Goal: Answer question/provide support

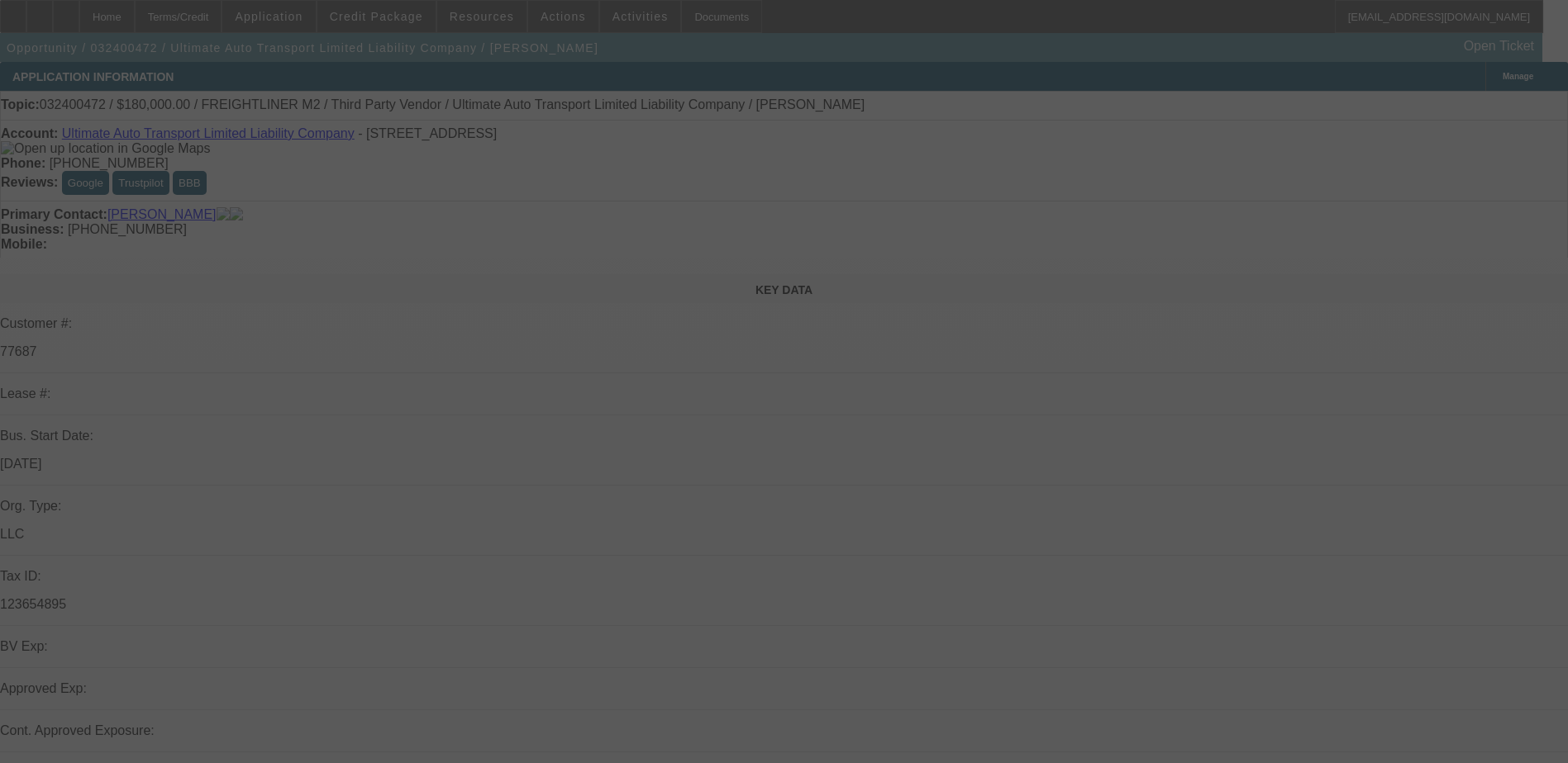
select select "0"
select select "2"
select select "0"
select select "2"
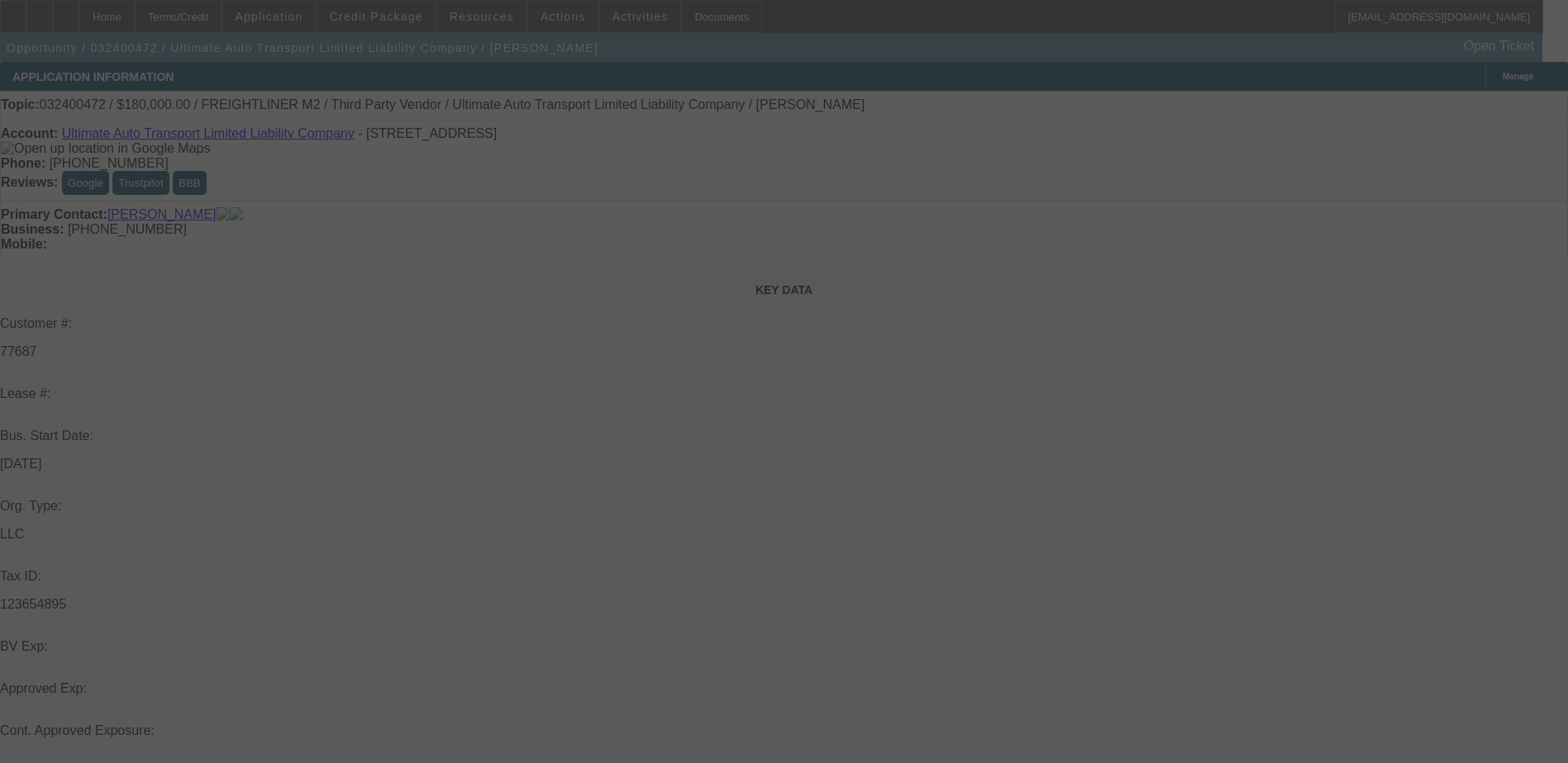
select select "0"
select select "2"
select select "0"
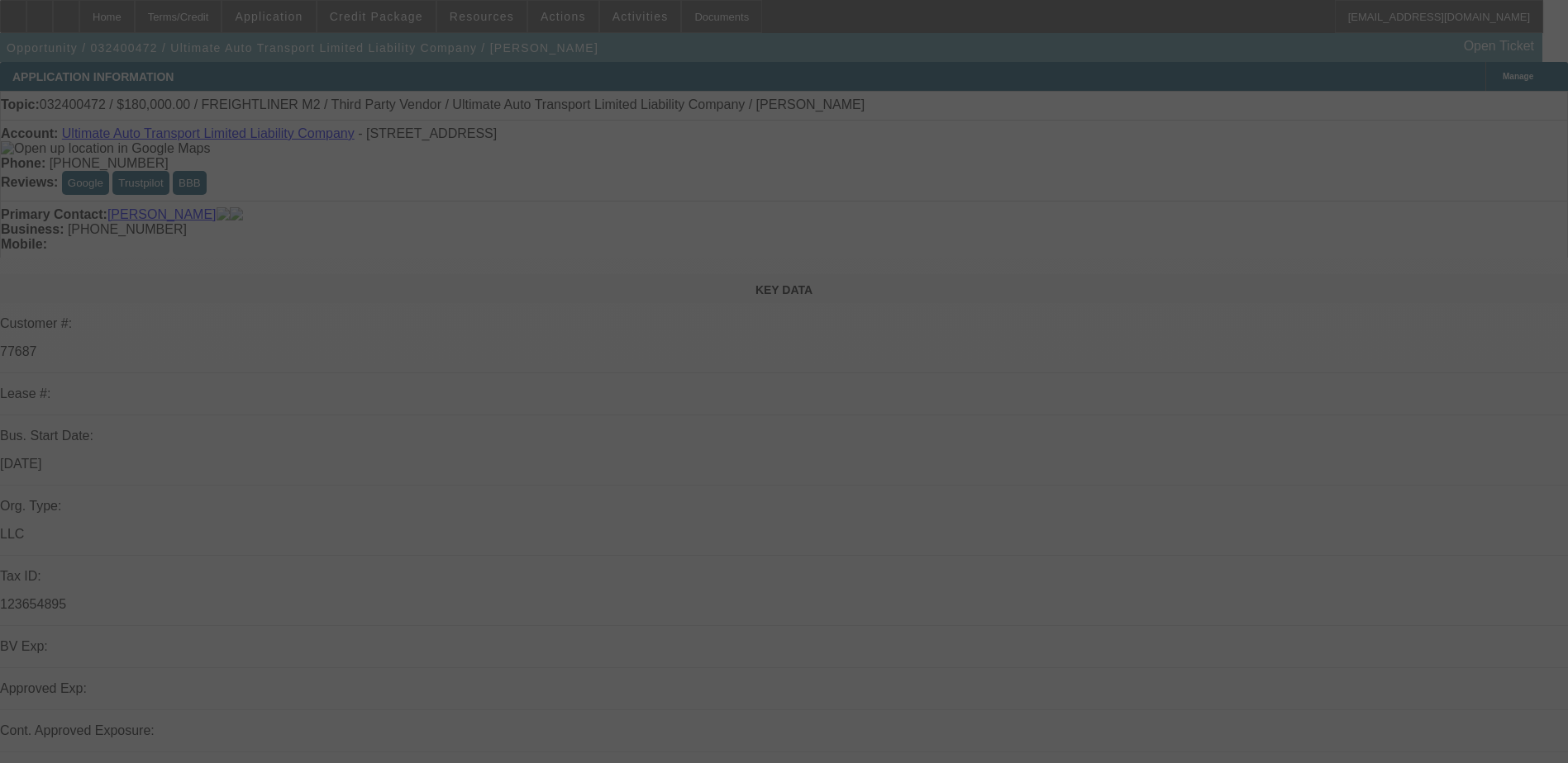
select select "2"
select select "0"
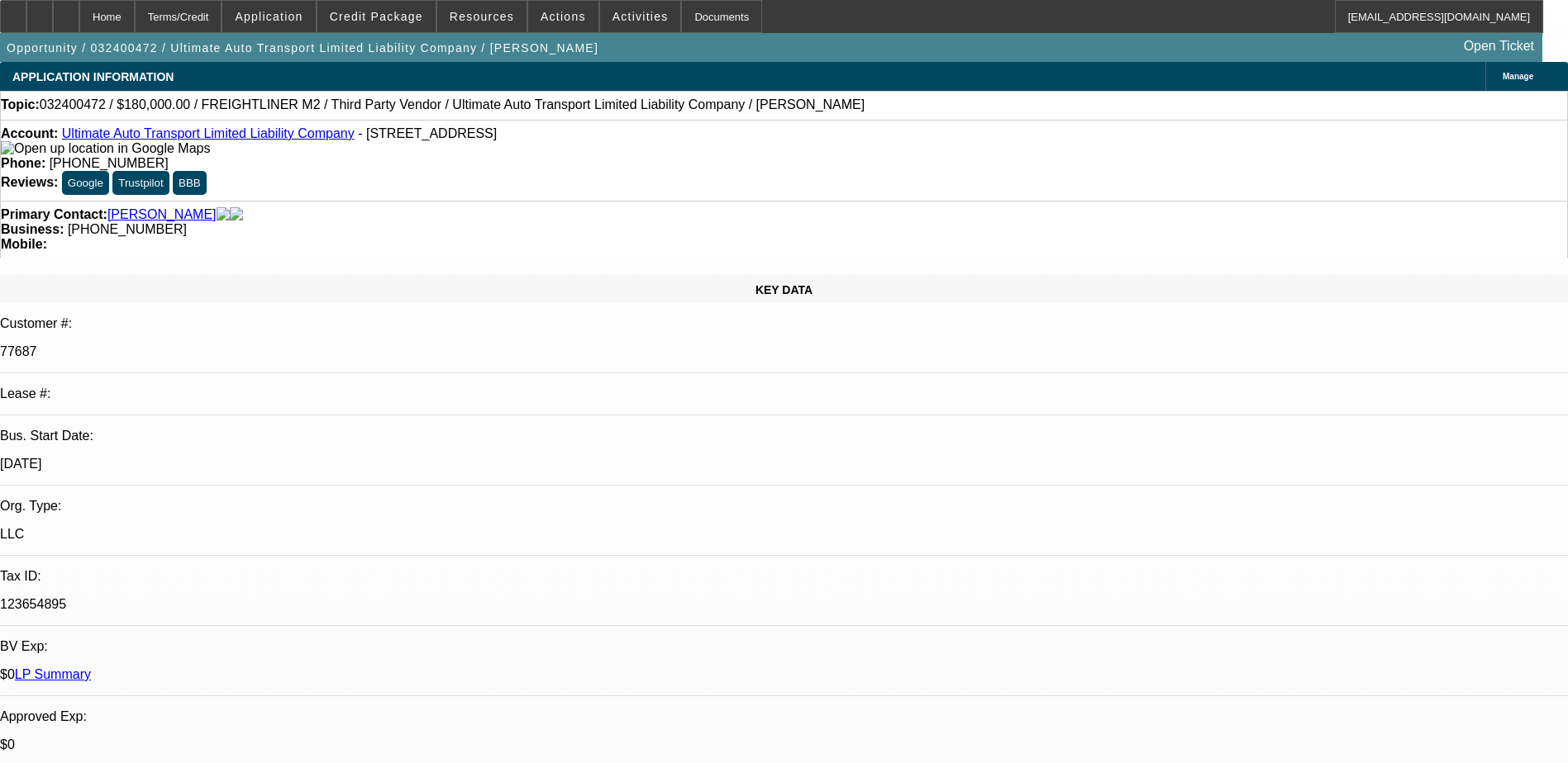
select select "1"
select select "2"
select select "6"
select select "1"
select select "2"
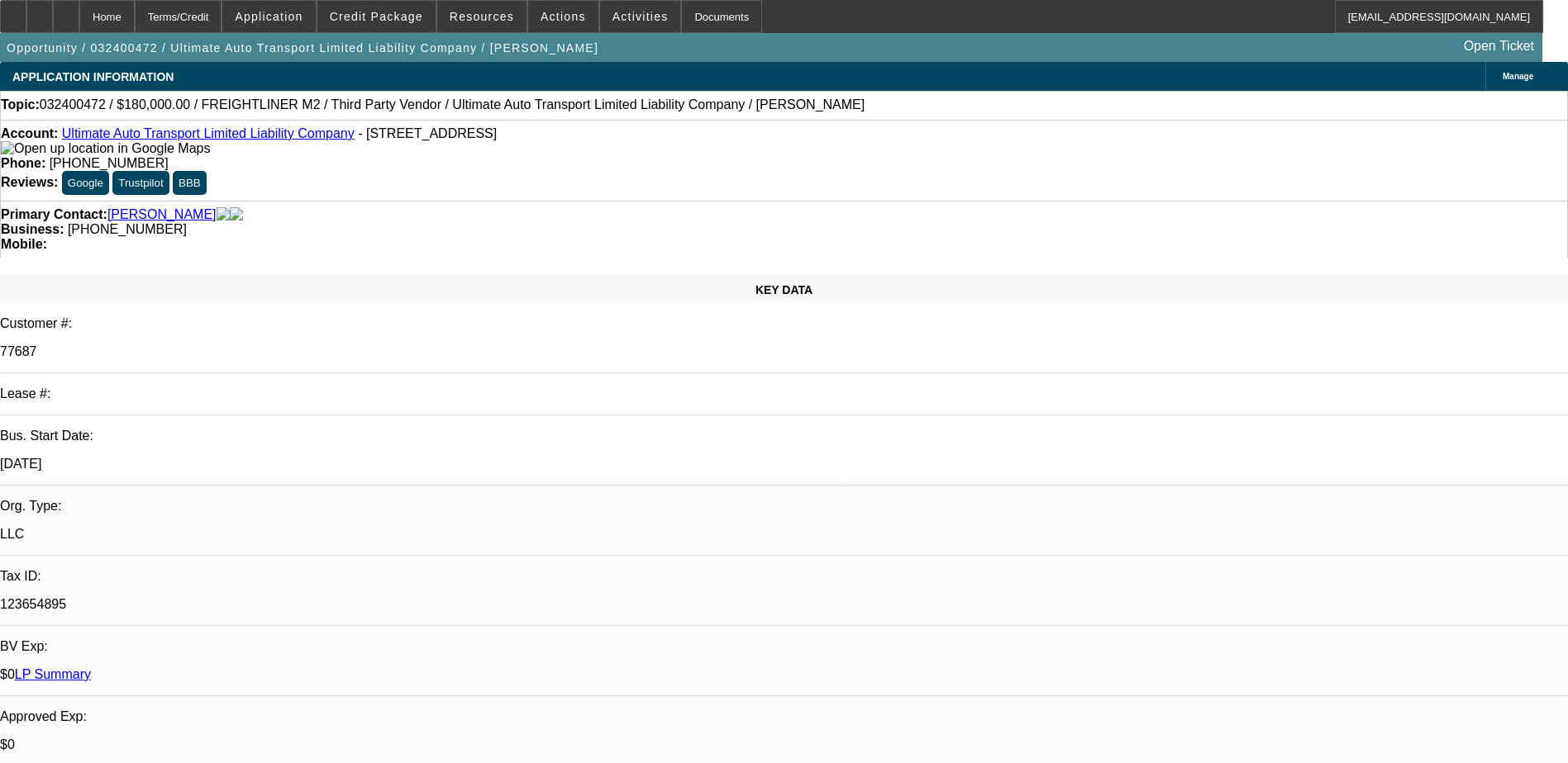
select select "6"
select select "1"
select select "2"
select select "6"
select select "1"
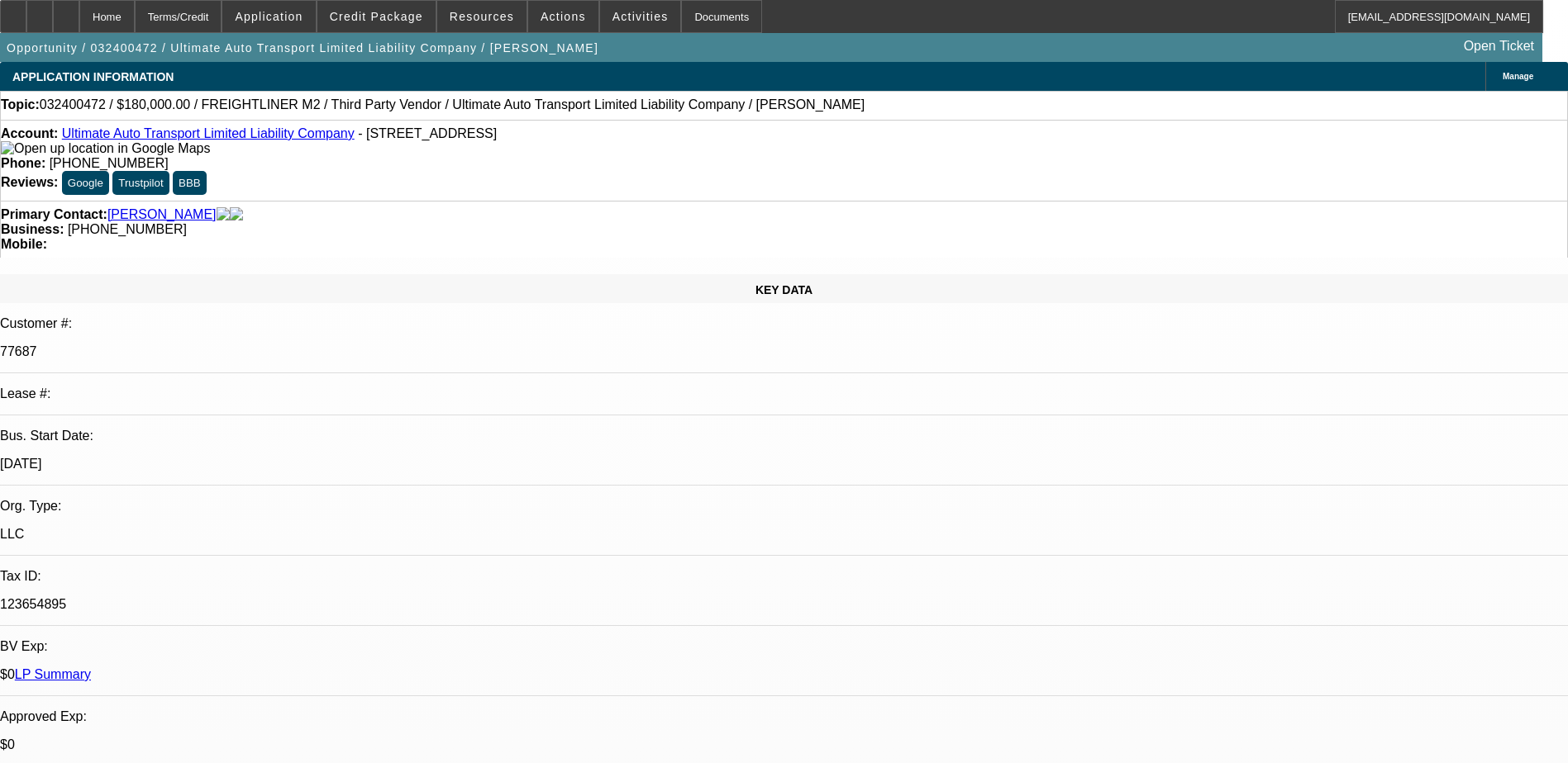
select select "2"
select select "6"
drag, startPoint x: 1111, startPoint y: 249, endPoint x: 1142, endPoint y: 281, distance: 44.6
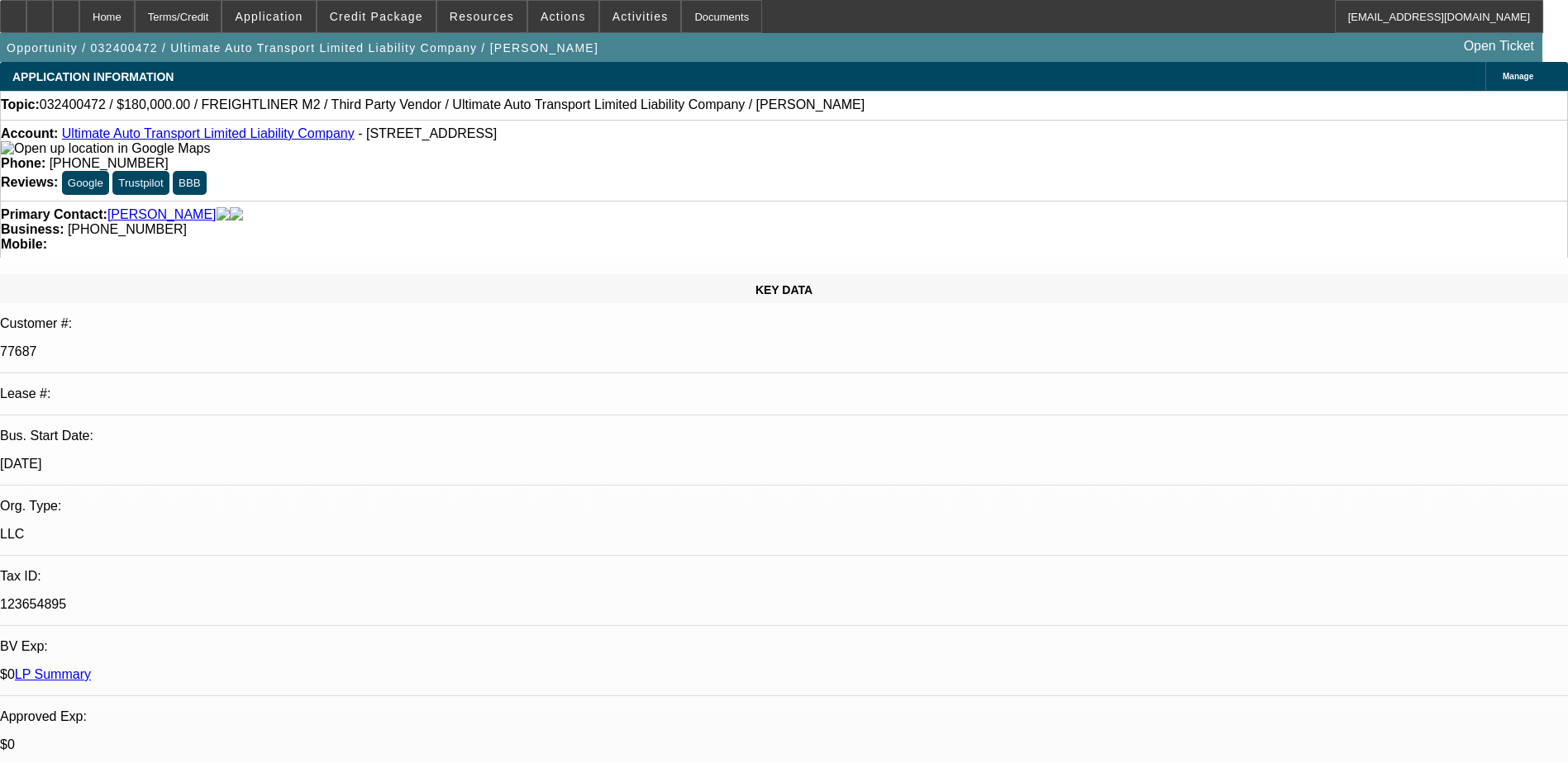
drag, startPoint x: 1142, startPoint y: 281, endPoint x: 1164, endPoint y: 297, distance: 27.2
drag, startPoint x: 1108, startPoint y: 249, endPoint x: 1193, endPoint y: 266, distance: 86.7
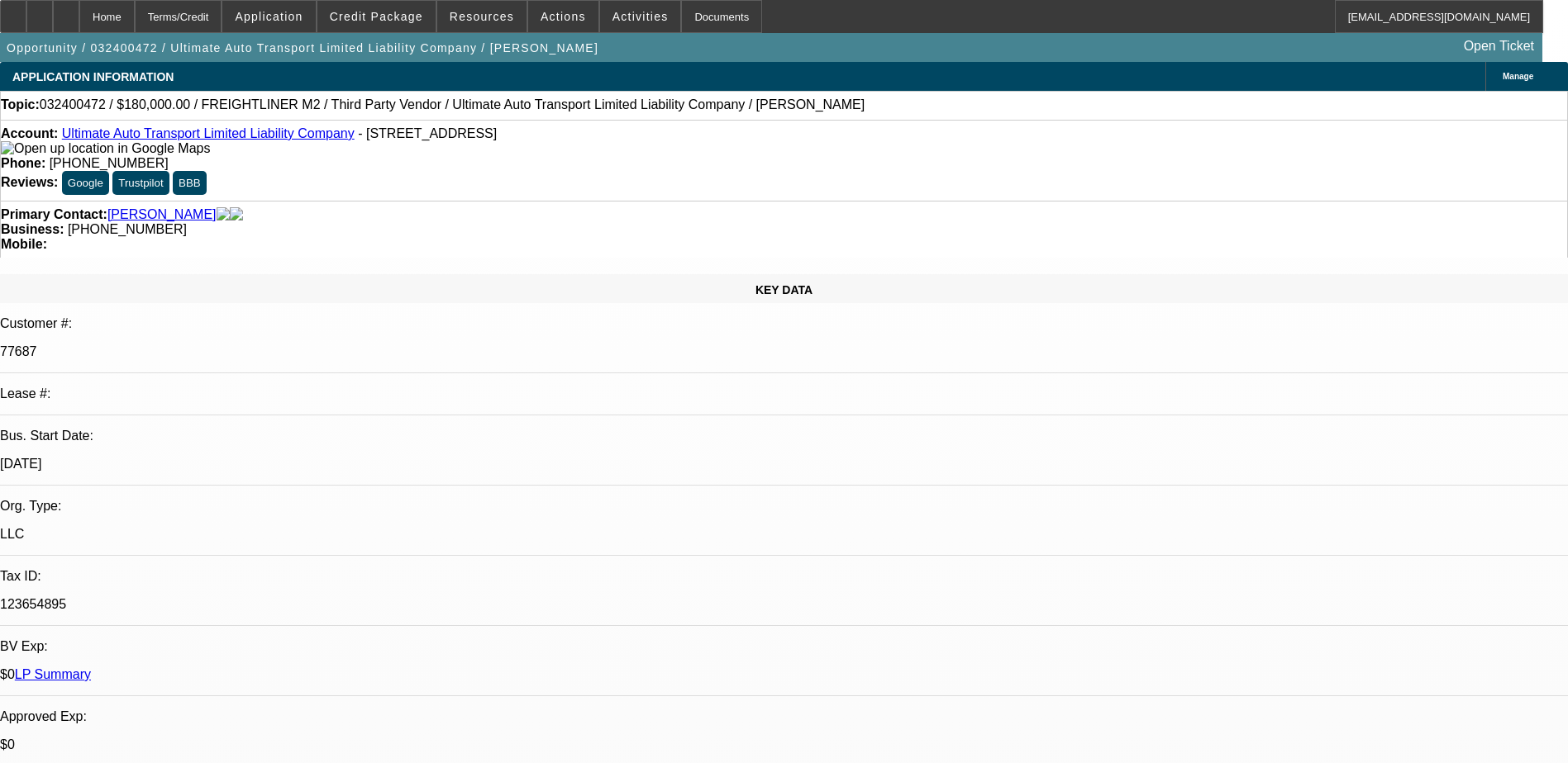
drag, startPoint x: 1193, startPoint y: 266, endPoint x: 1133, endPoint y: 273, distance: 60.4
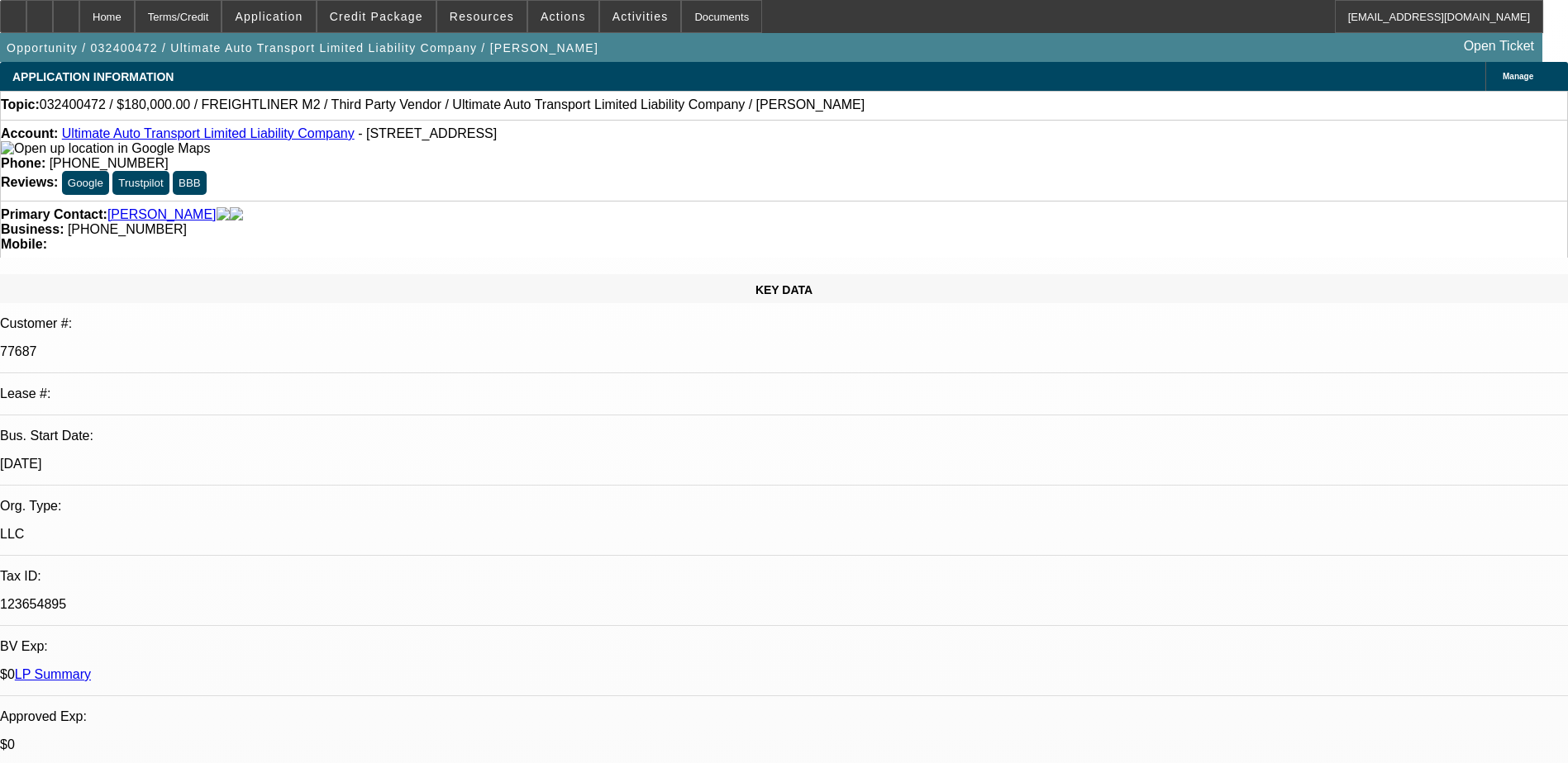
drag, startPoint x: 1291, startPoint y: 355, endPoint x: 1273, endPoint y: 340, distance: 23.4
